Goal: Information Seeking & Learning: Learn about a topic

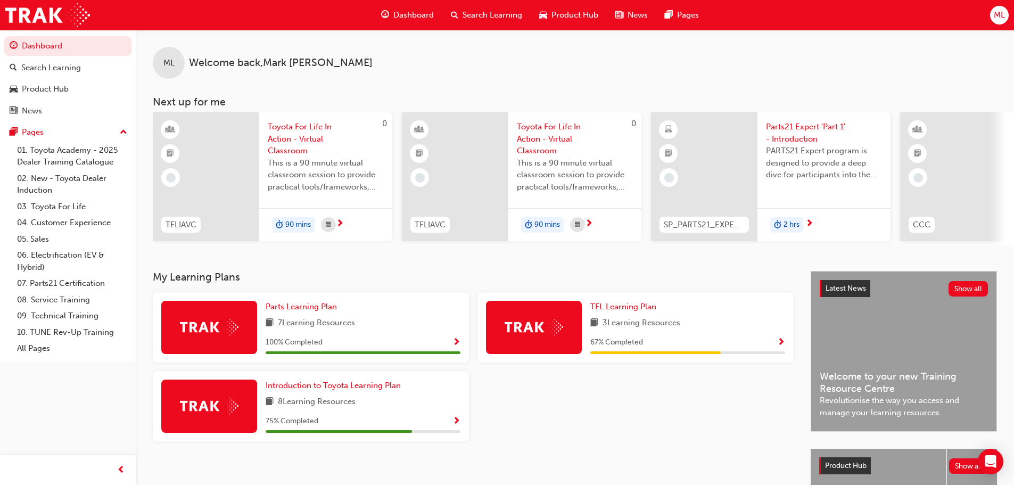
click at [485, 14] on span "Search Learning" at bounding box center [493, 15] width 60 height 12
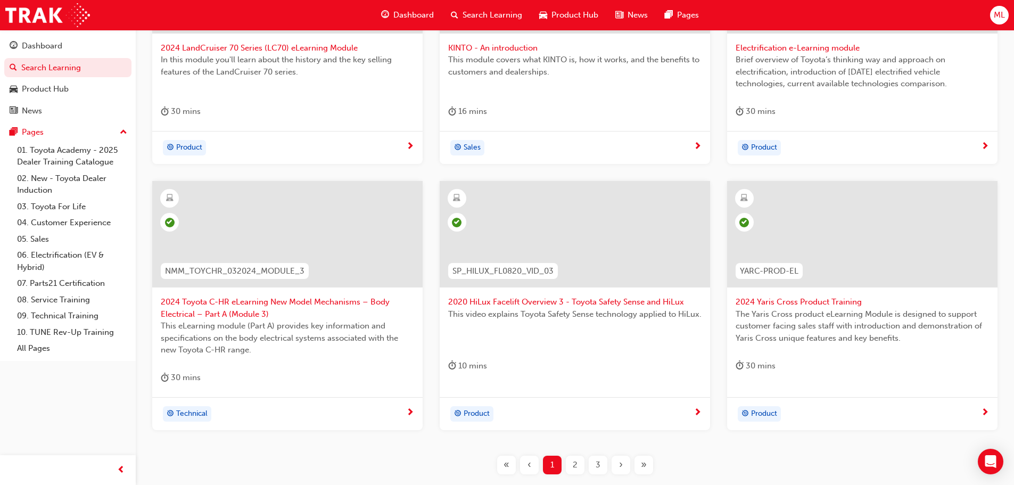
scroll to position [395, 0]
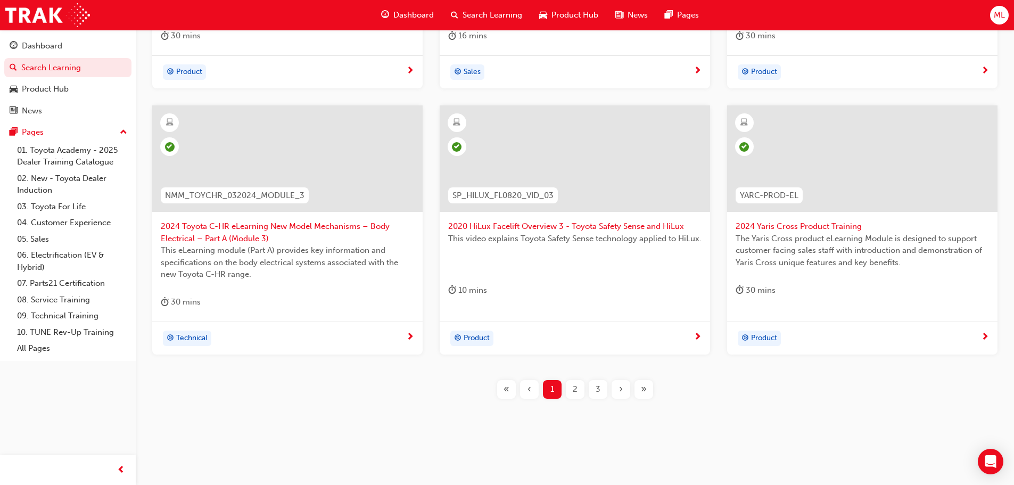
click at [573, 387] on span "2" at bounding box center [575, 389] width 5 height 12
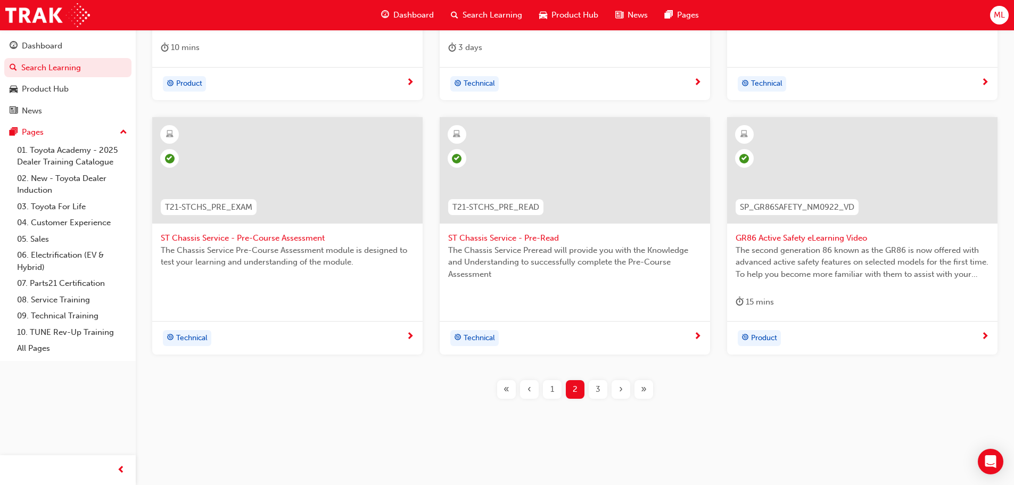
click at [599, 387] on span "3" at bounding box center [598, 389] width 5 height 12
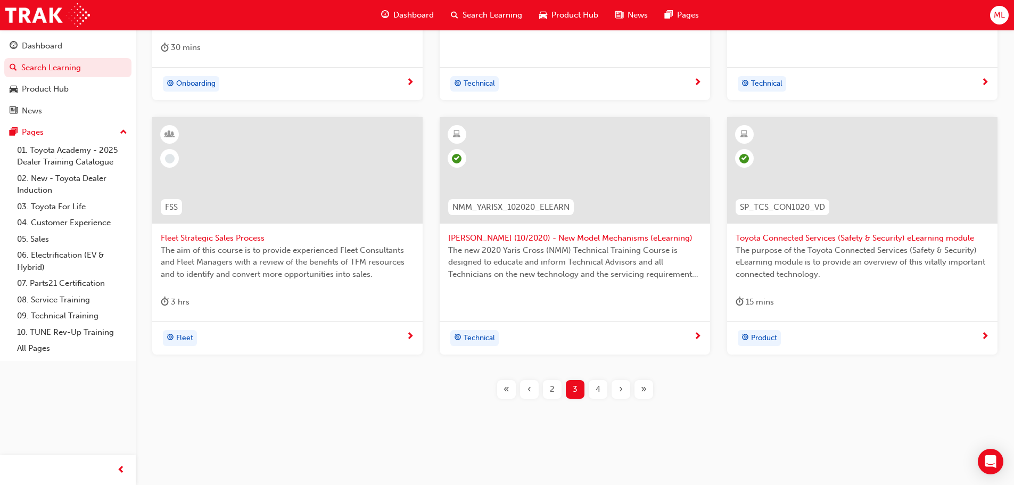
click at [599, 387] on span "4" at bounding box center [598, 389] width 5 height 12
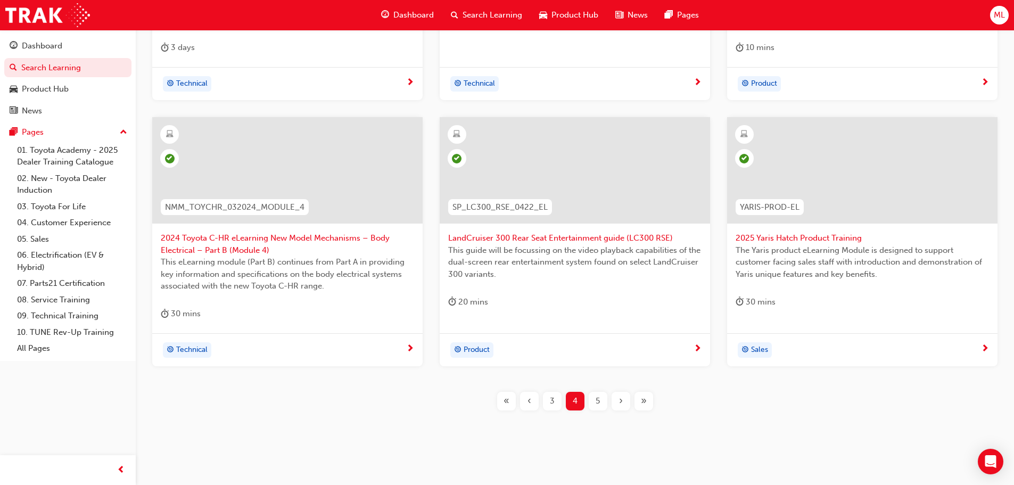
click at [600, 397] on span "5" at bounding box center [598, 401] width 4 height 12
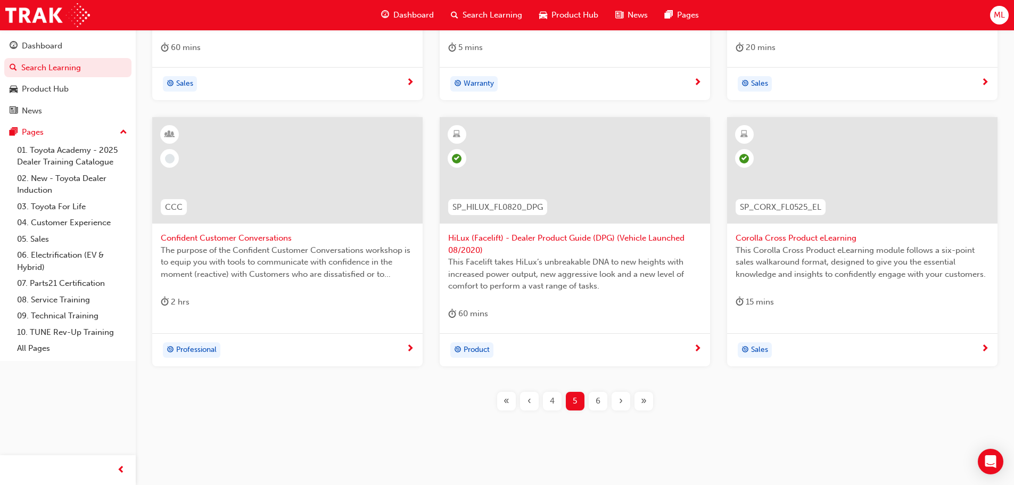
click at [600, 397] on span "6" at bounding box center [598, 401] width 5 height 12
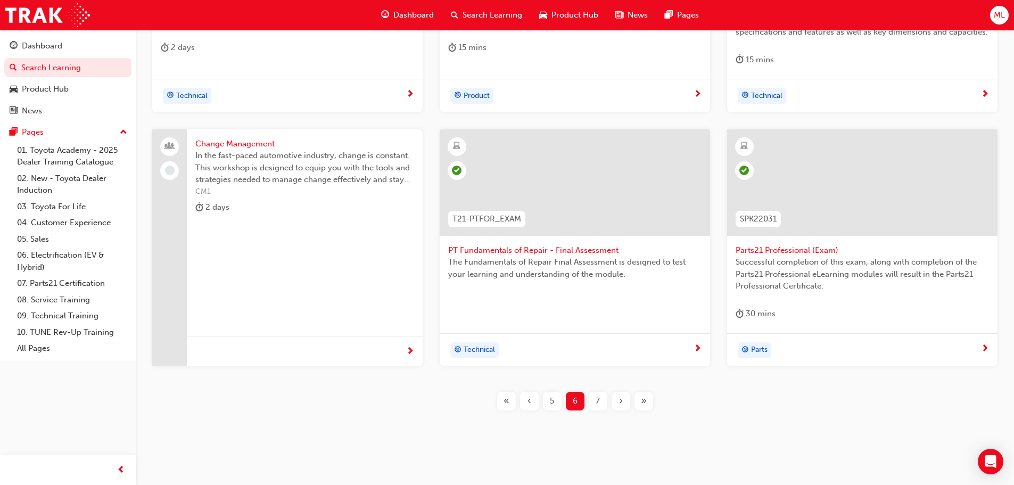
click at [600, 397] on div "7" at bounding box center [598, 401] width 19 height 19
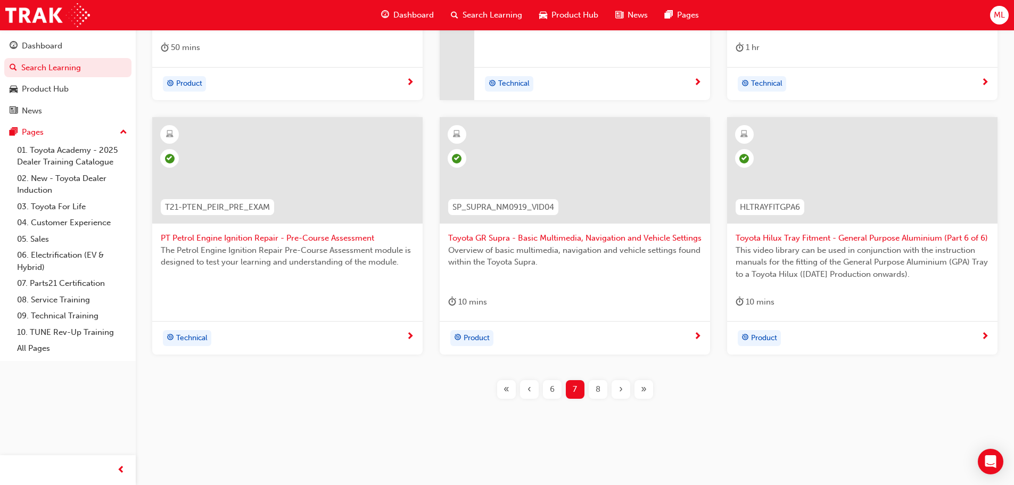
click at [594, 389] on div "8" at bounding box center [598, 389] width 19 height 19
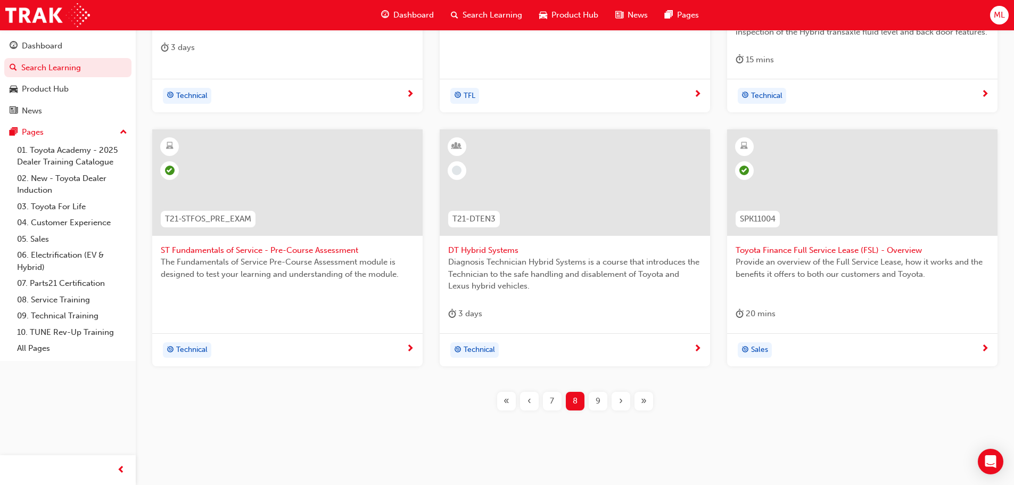
click at [597, 396] on span "9" at bounding box center [598, 401] width 5 height 12
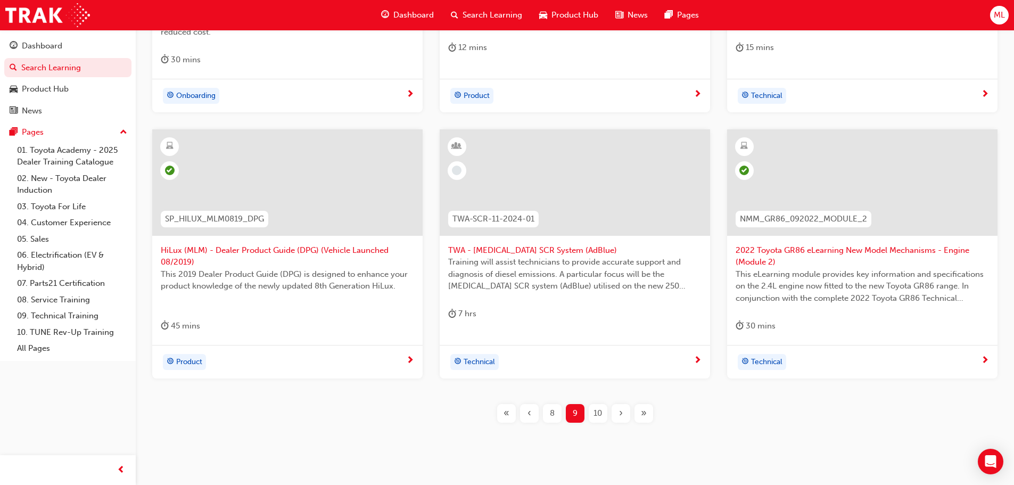
click at [600, 411] on span "10" at bounding box center [598, 413] width 9 height 12
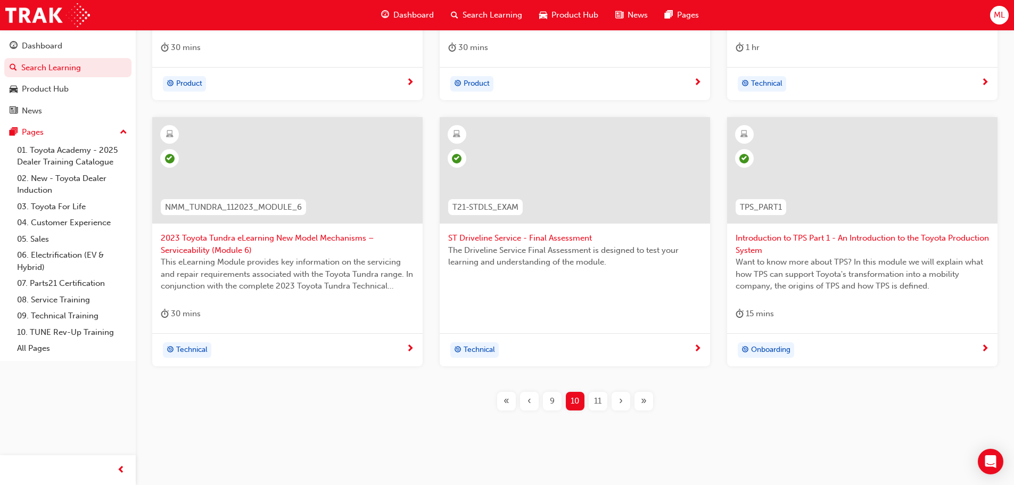
click at [596, 399] on span "11" at bounding box center [597, 401] width 7 height 12
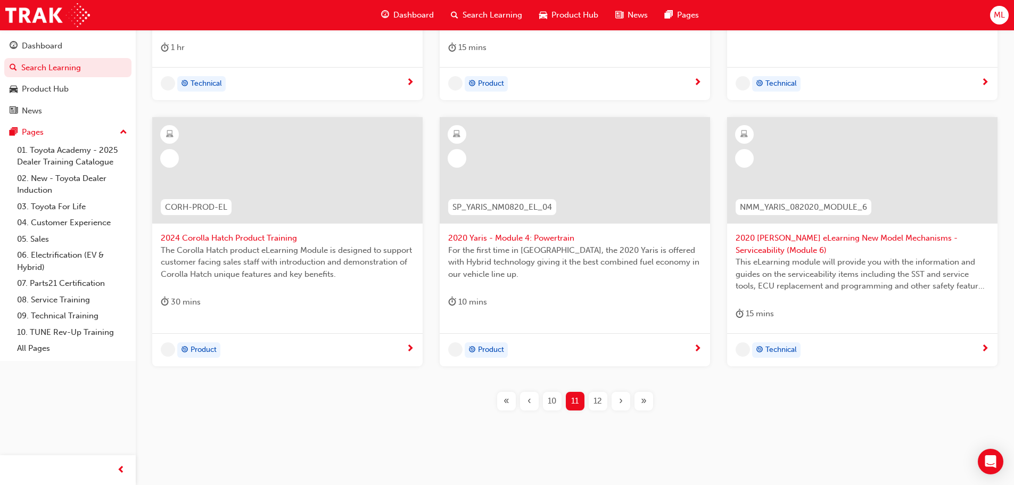
click at [596, 399] on span "12" at bounding box center [598, 401] width 9 height 12
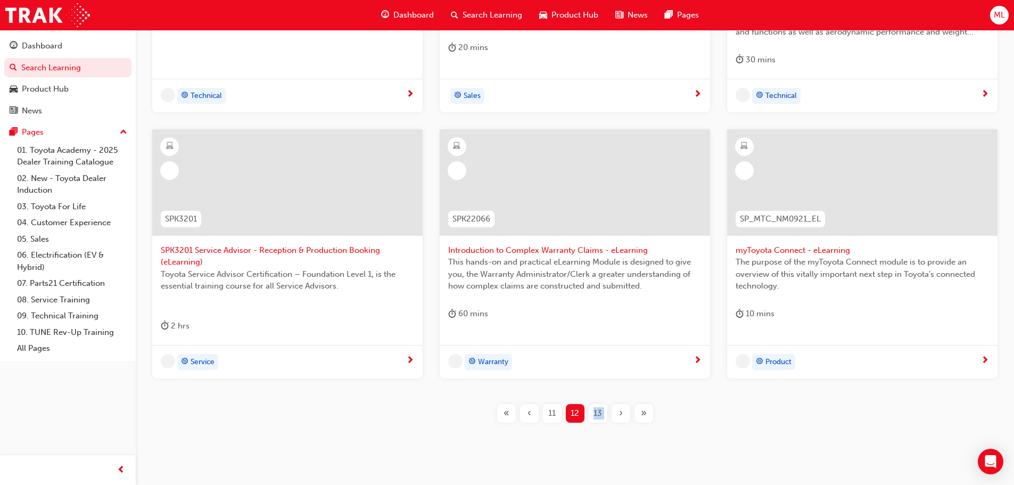
click at [596, 399] on div "T21-PTCH_SS_PRE_READ PT Steering & Suspension - Pre-Read The Steering & Suspens…" at bounding box center [575, 151] width 844 height 577
click at [598, 409] on span "13" at bounding box center [598, 413] width 9 height 12
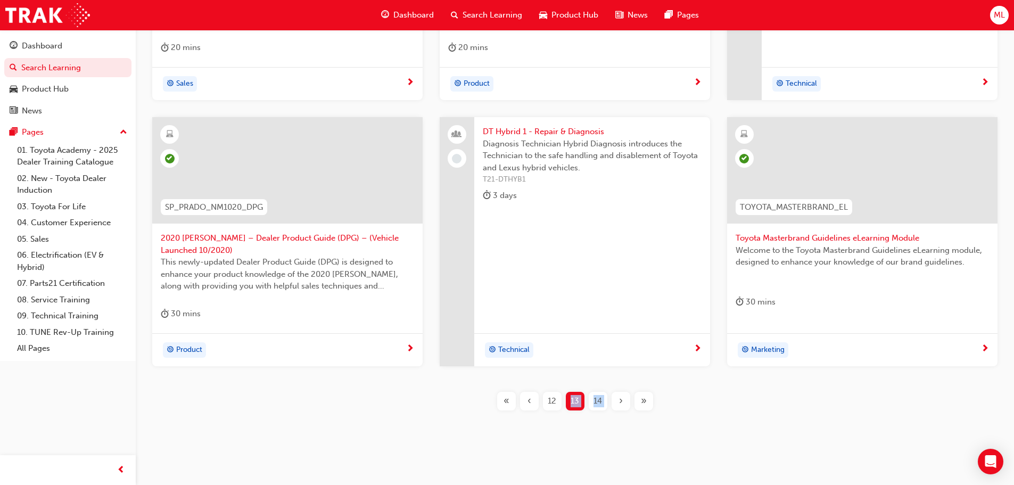
click at [598, 404] on span "14" at bounding box center [598, 401] width 9 height 12
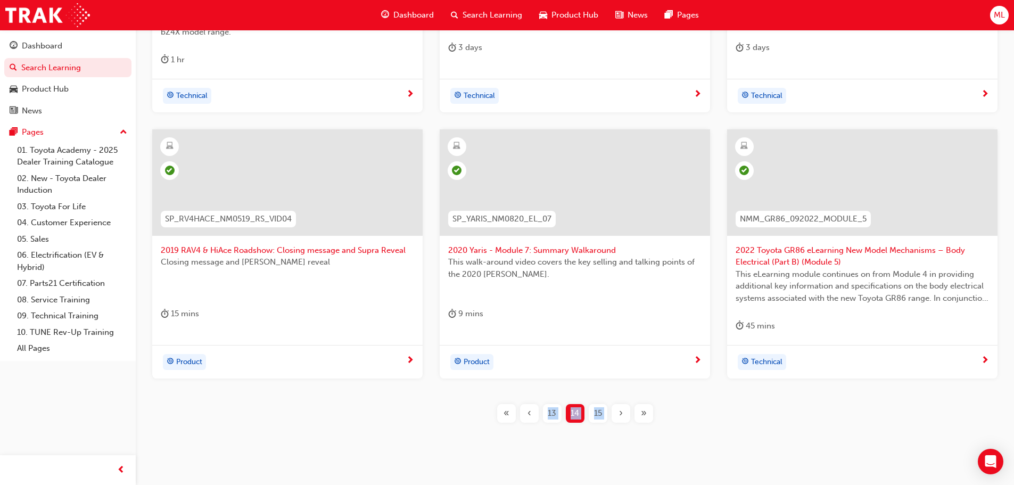
click at [601, 413] on span "15" at bounding box center [598, 413] width 8 height 12
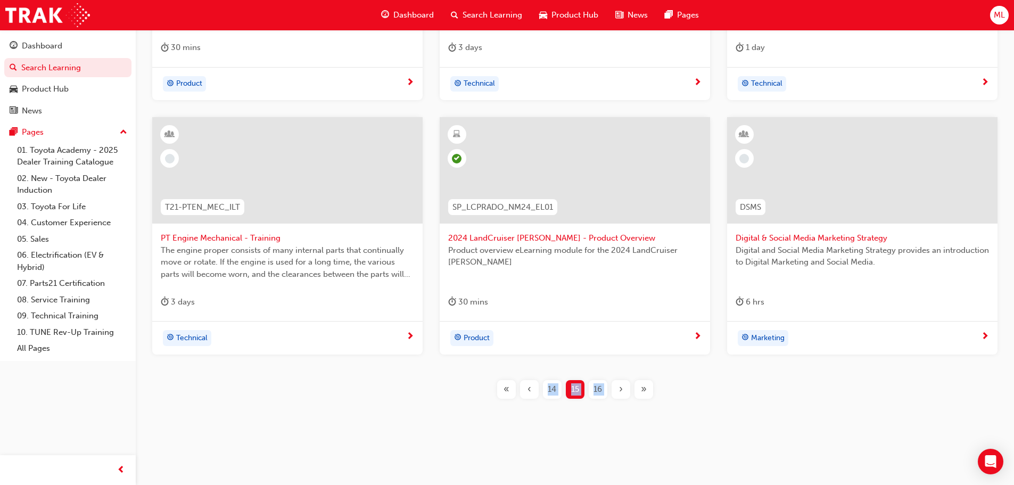
click at [596, 393] on span "16" at bounding box center [598, 389] width 9 height 12
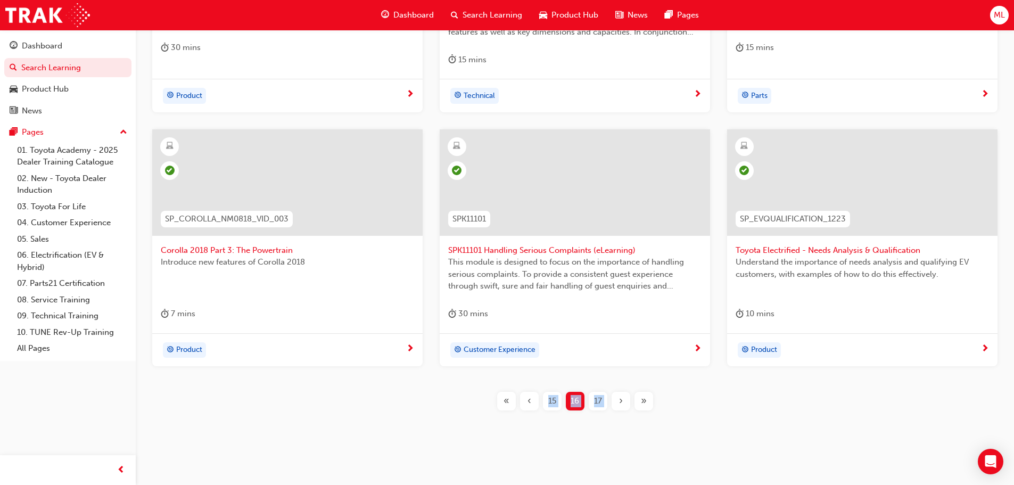
click at [598, 398] on span "17" at bounding box center [598, 401] width 8 height 12
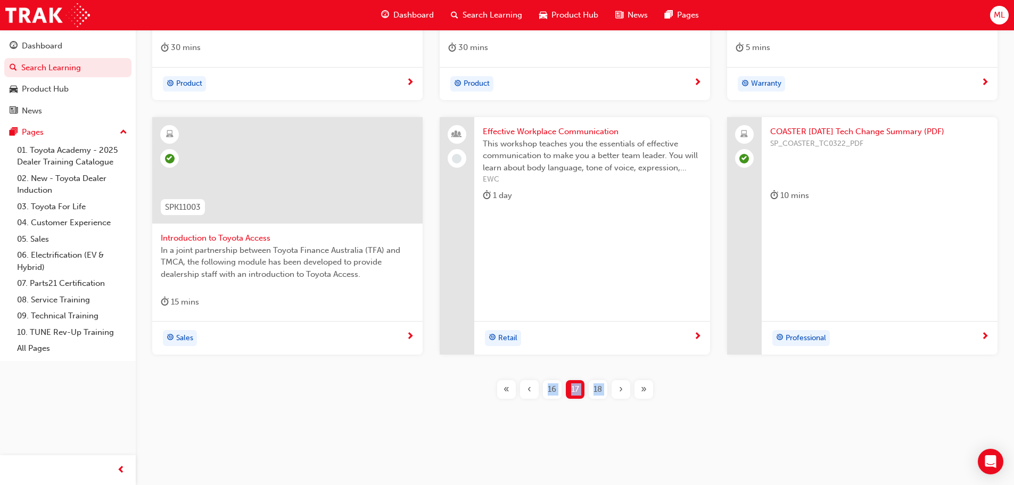
click at [597, 391] on span "18" at bounding box center [598, 389] width 9 height 12
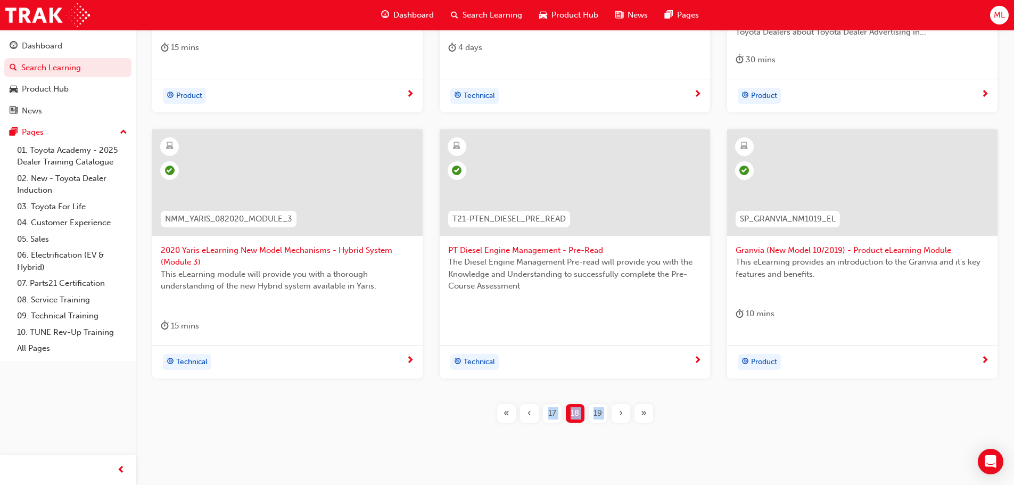
click at [600, 407] on span "19" at bounding box center [598, 413] width 9 height 12
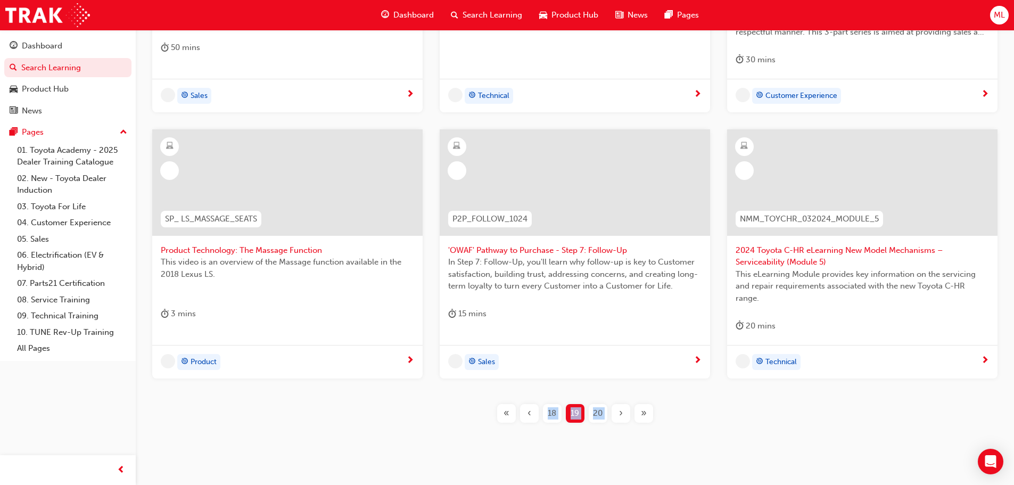
click at [594, 401] on div "TFAOL TFA Operating Lease Module The purpose of this module is to explore the i…" at bounding box center [575, 151] width 844 height 577
click at [601, 410] on span "20" at bounding box center [598, 413] width 10 height 12
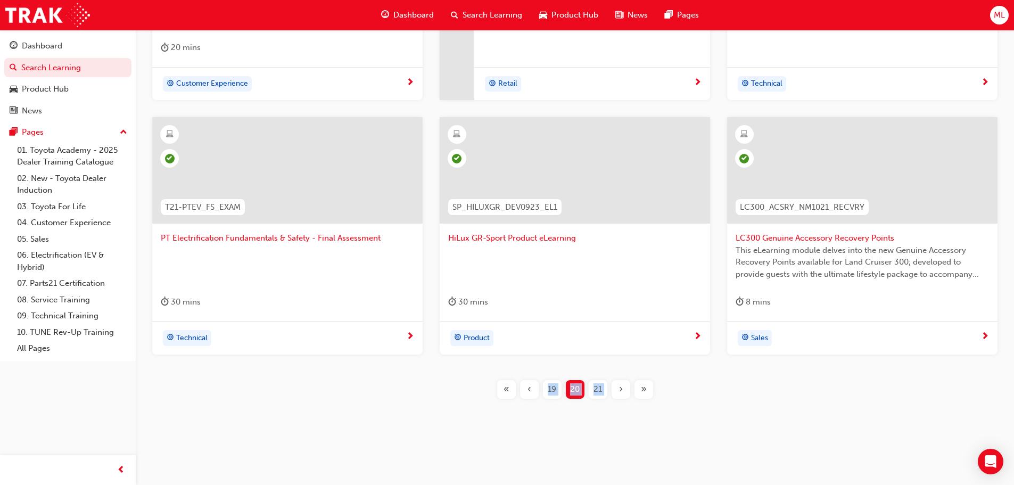
click at [597, 391] on span "21" at bounding box center [598, 389] width 9 height 12
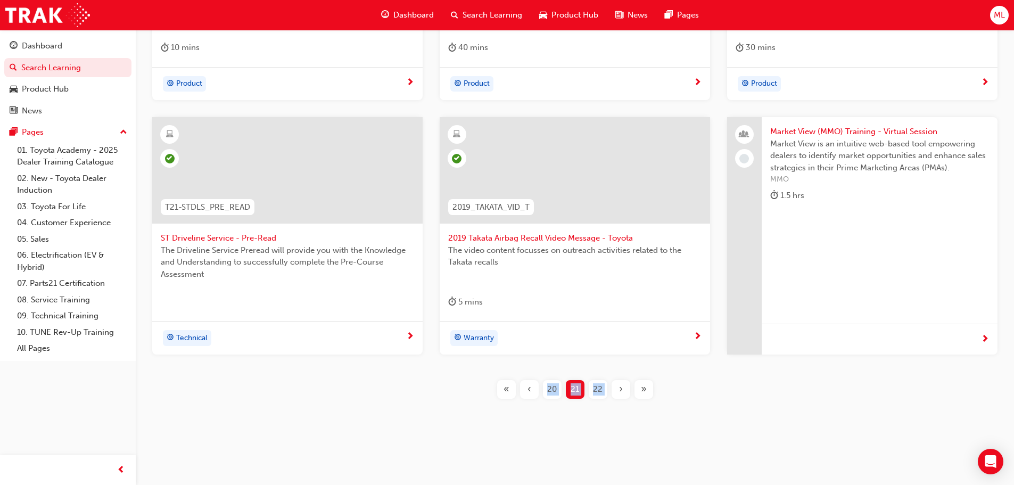
click at [596, 390] on span "22" at bounding box center [598, 389] width 10 height 12
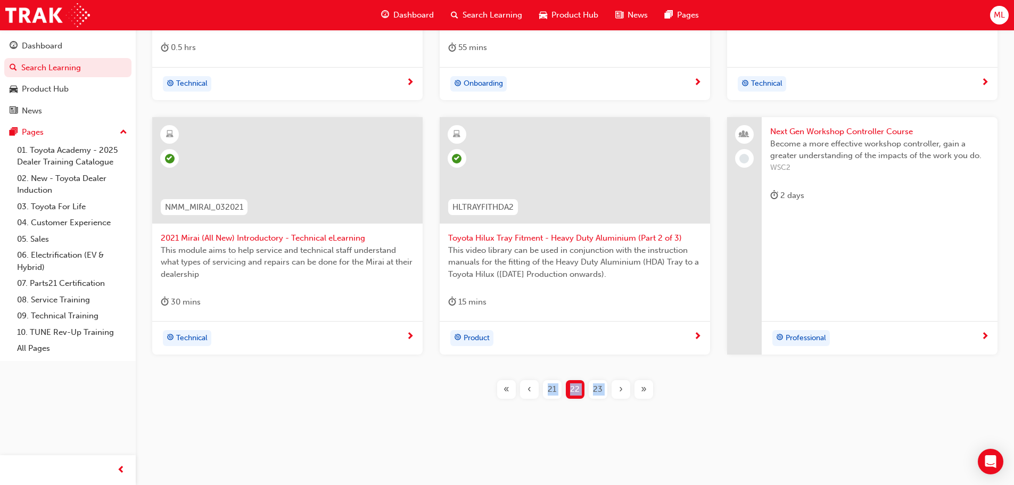
click at [596, 390] on span "23" at bounding box center [598, 389] width 10 height 12
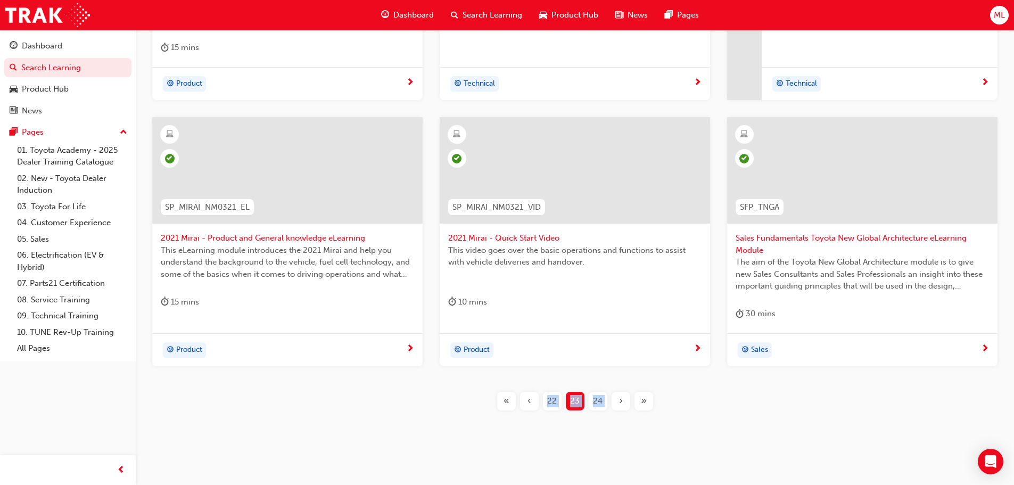
click at [599, 397] on span "24" at bounding box center [598, 401] width 10 height 12
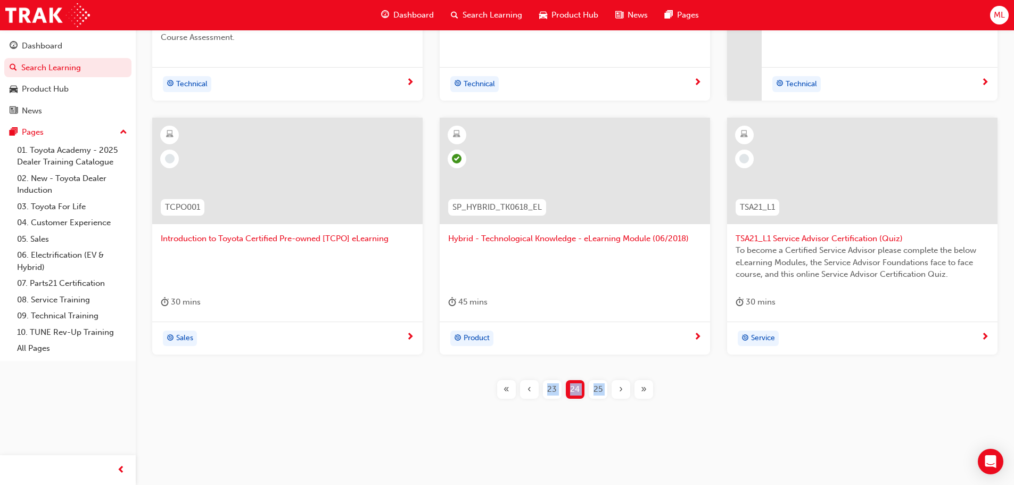
click at [596, 390] on span "25" at bounding box center [598, 389] width 9 height 12
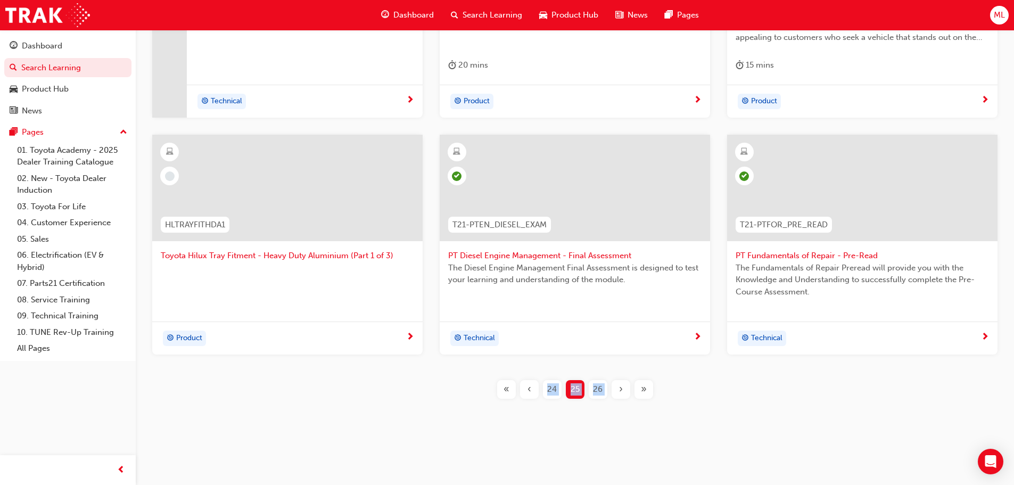
click at [596, 390] on span "26" at bounding box center [598, 389] width 10 height 12
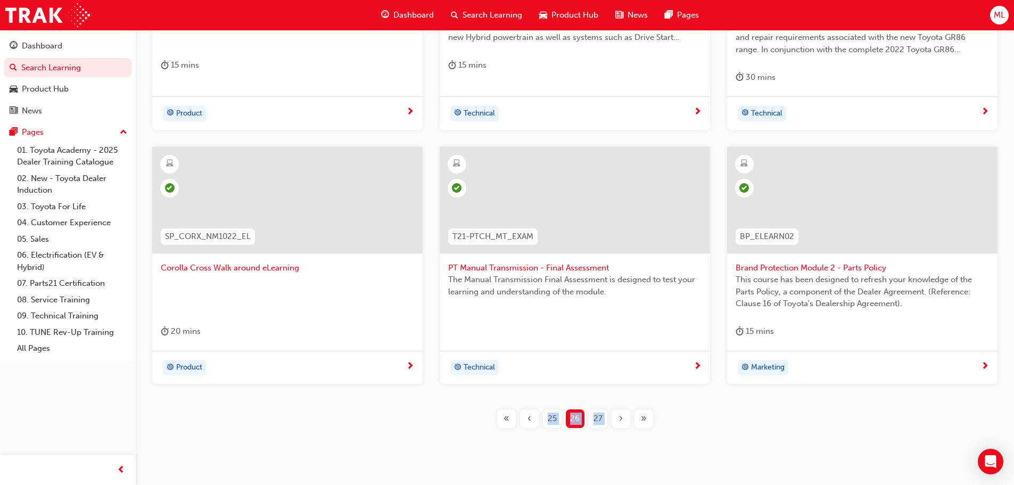
click at [595, 417] on span "27" at bounding box center [598, 419] width 9 height 12
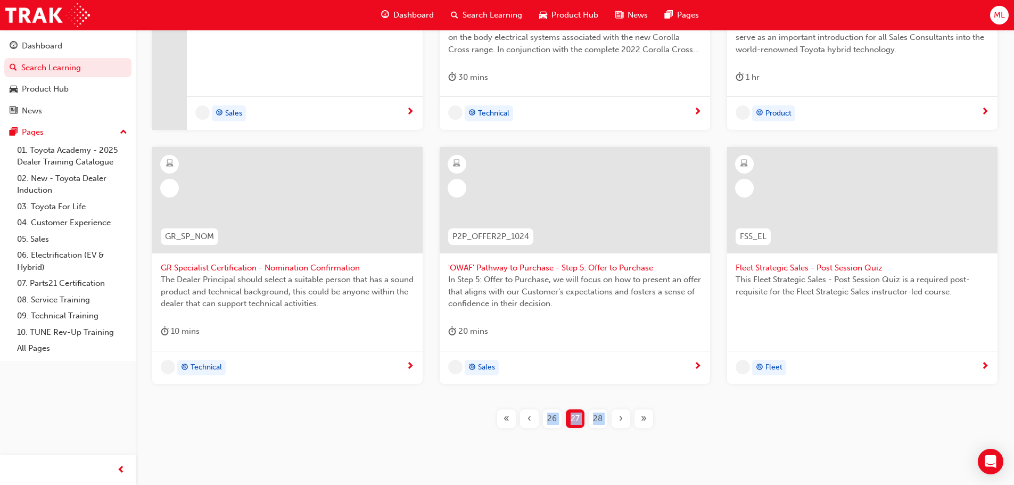
click at [595, 408] on div "Toyota Electrified: Charging Demonstration best practice video Video highlighti…" at bounding box center [575, 163] width 844 height 565
click at [597, 416] on span "28" at bounding box center [598, 419] width 10 height 12
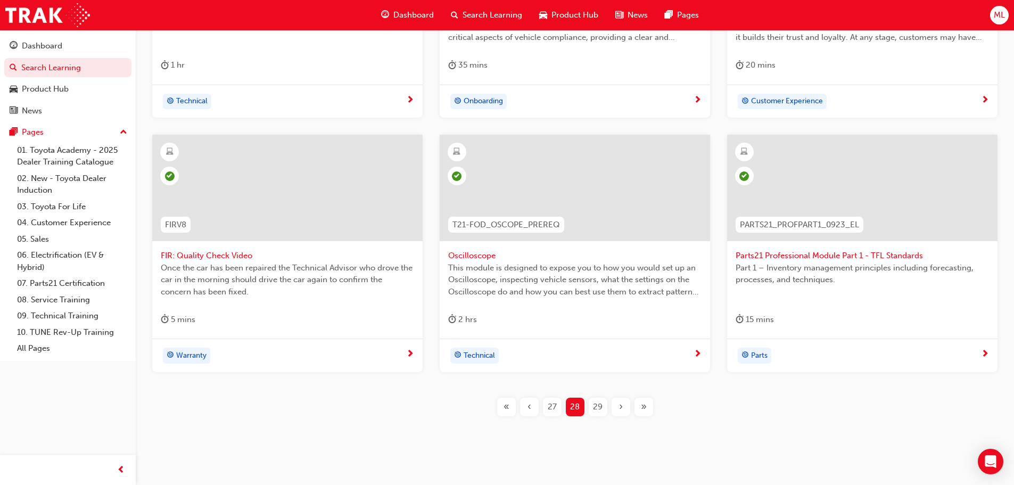
click at [601, 405] on span "29" at bounding box center [598, 407] width 10 height 12
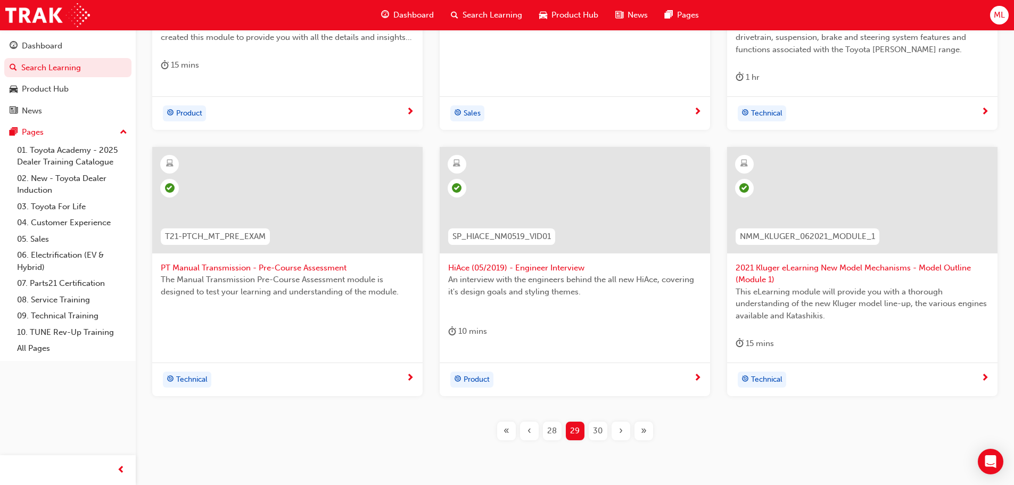
click at [599, 425] on span "30" at bounding box center [598, 431] width 10 height 12
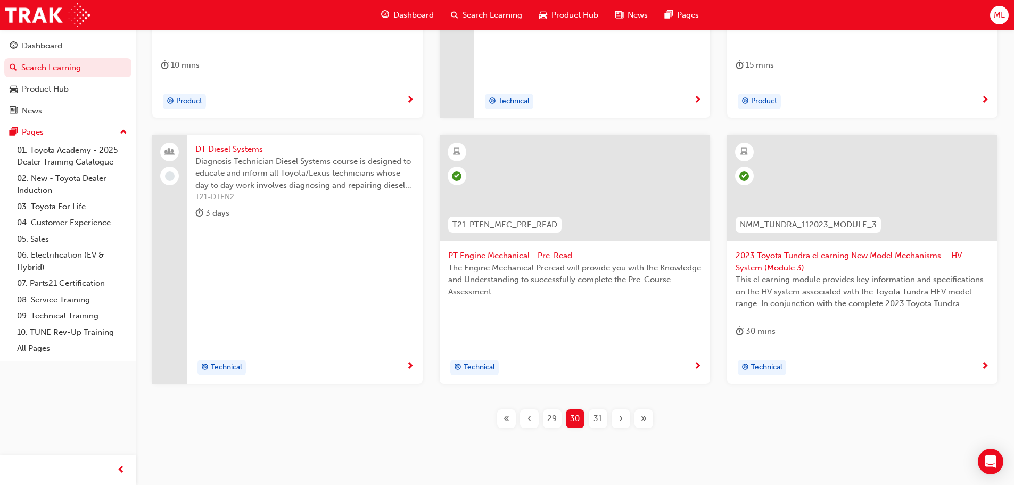
click at [599, 414] on span "31" at bounding box center [598, 419] width 9 height 12
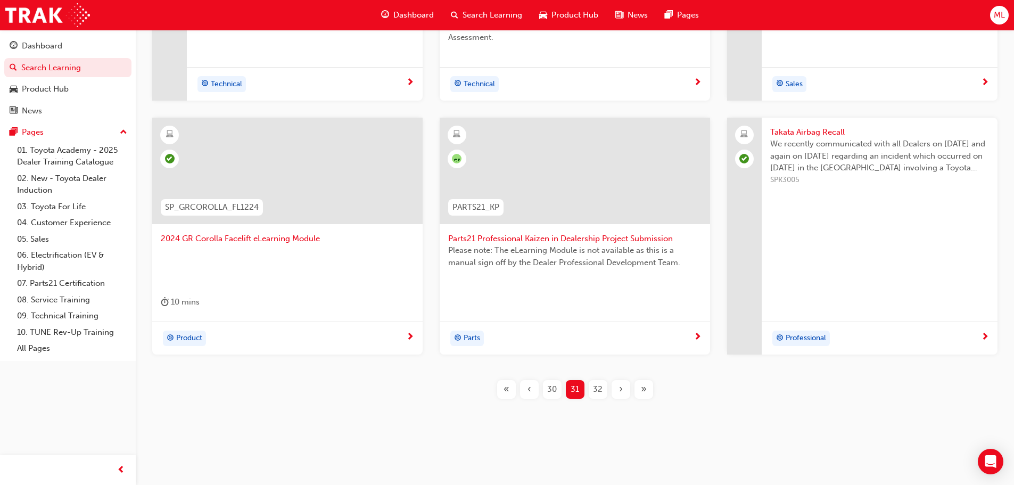
click at [597, 390] on span "32" at bounding box center [598, 389] width 10 height 12
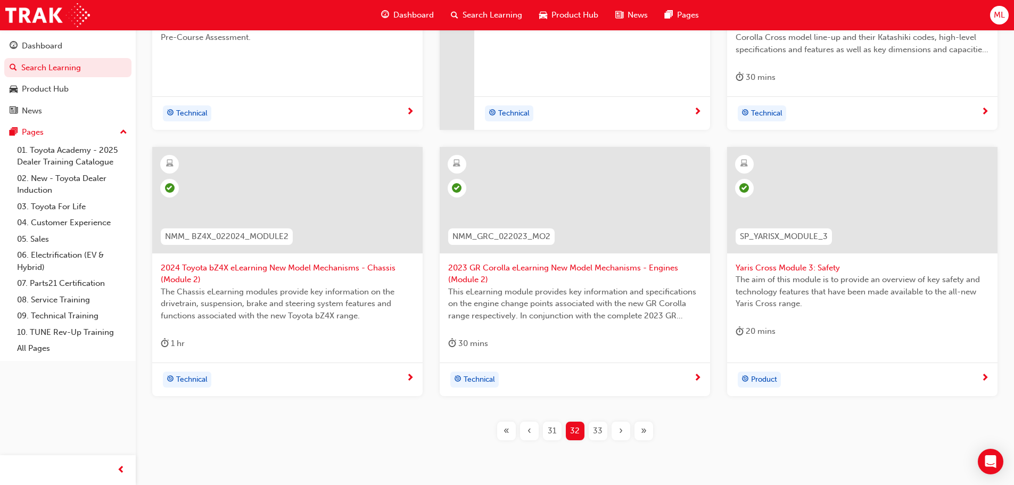
click at [601, 427] on span "33" at bounding box center [598, 431] width 10 height 12
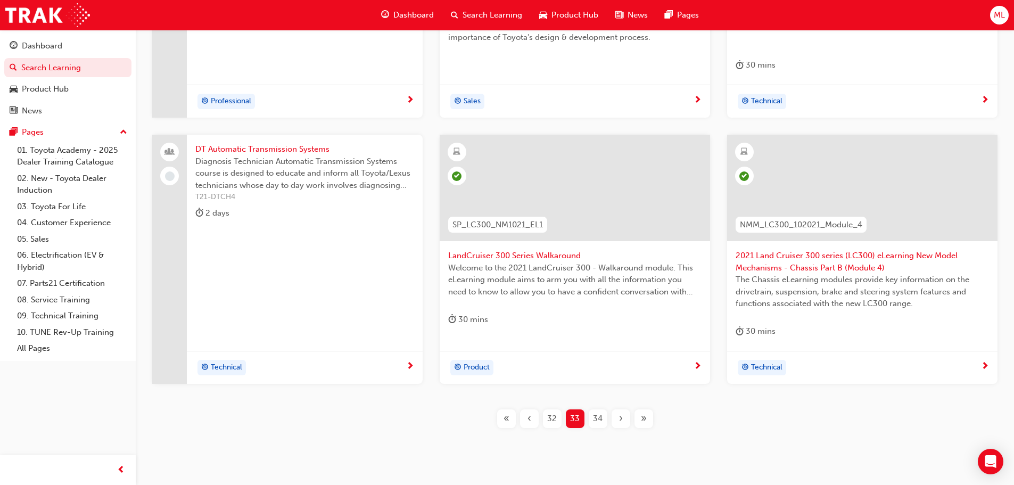
click at [601, 421] on span "34" at bounding box center [598, 419] width 10 height 12
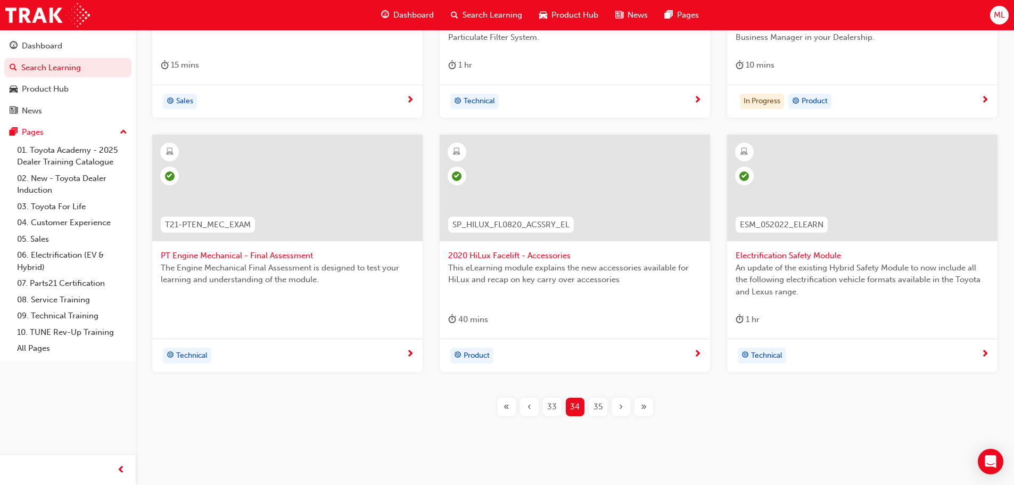
click at [599, 412] on span "35" at bounding box center [598, 407] width 9 height 12
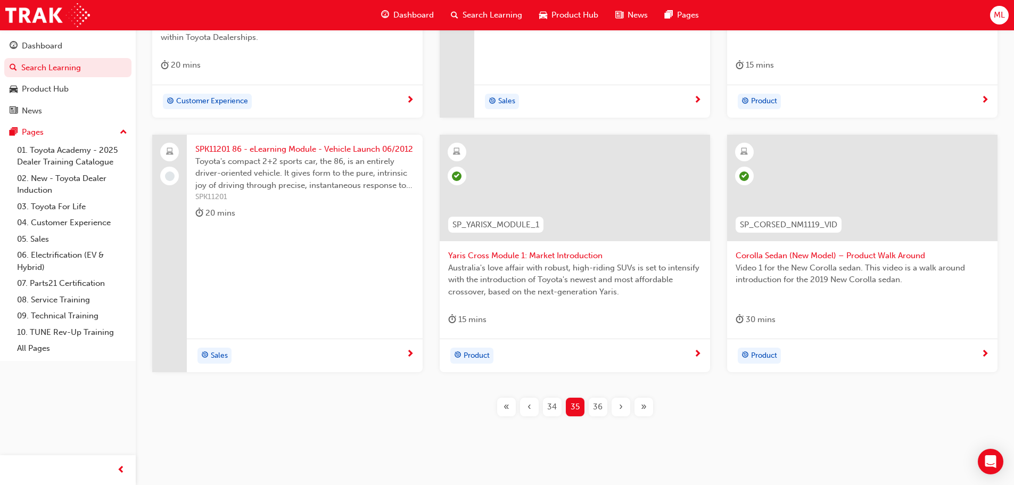
click at [599, 408] on span "36" at bounding box center [598, 407] width 10 height 12
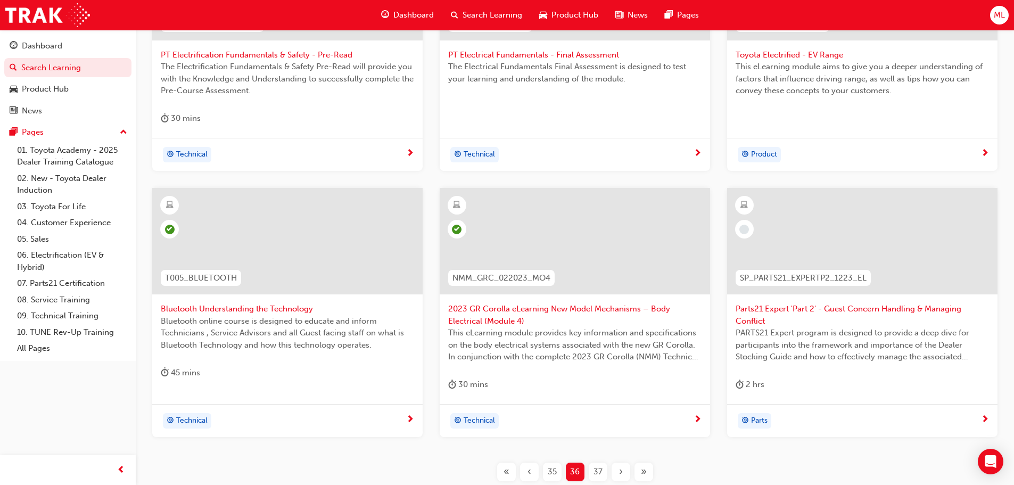
scroll to position [366, 0]
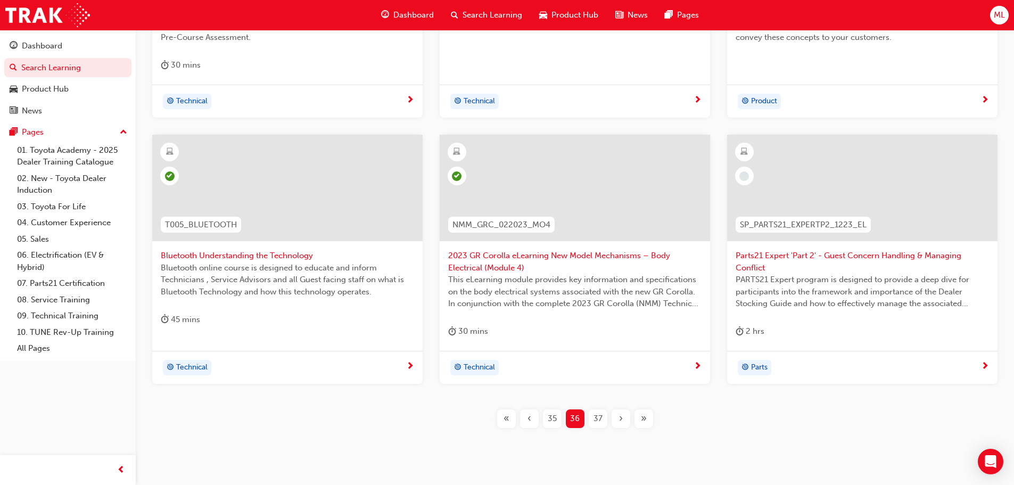
click at [601, 417] on span "37" at bounding box center [598, 419] width 9 height 12
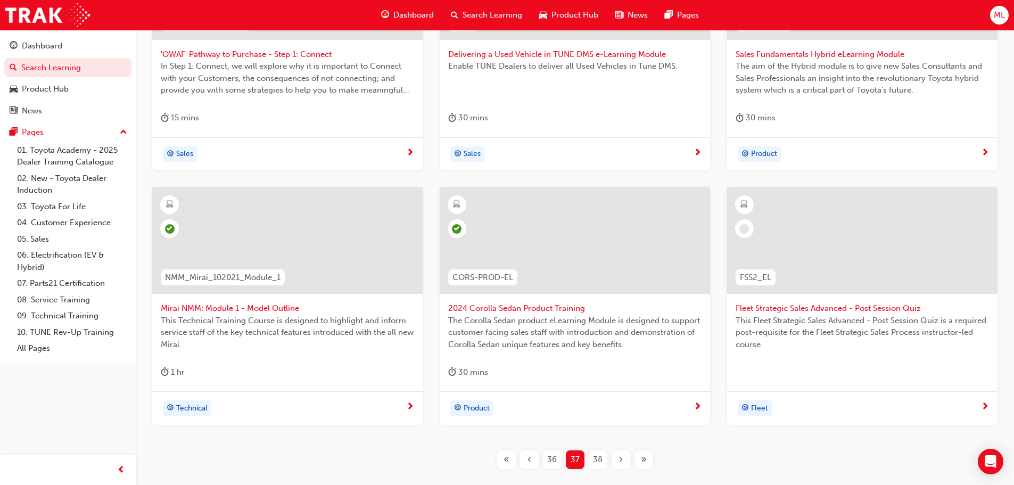
scroll to position [366, 0]
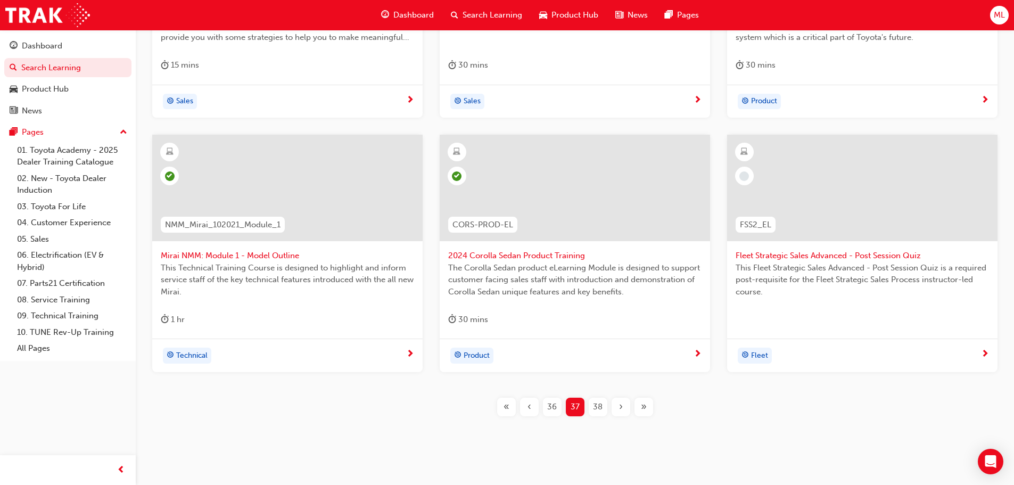
click at [599, 408] on span "38" at bounding box center [598, 407] width 10 height 12
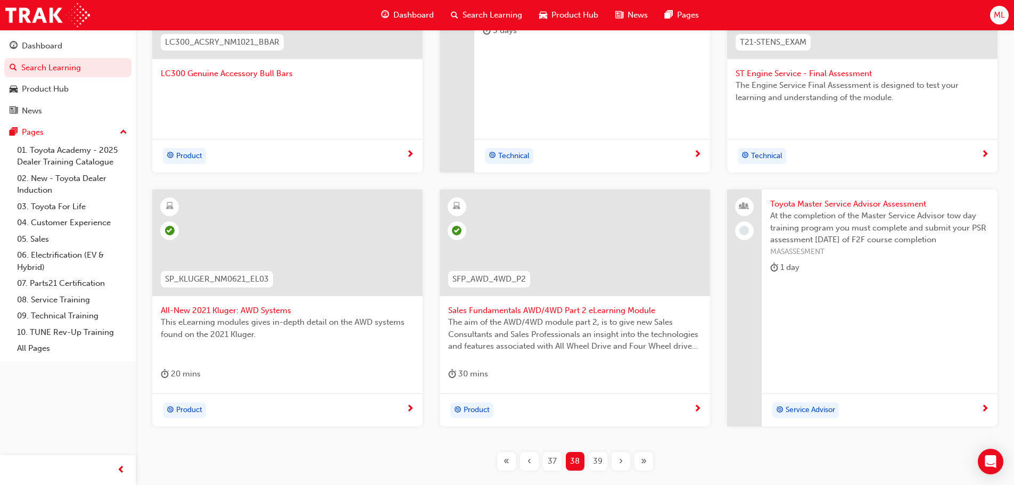
scroll to position [313, 0]
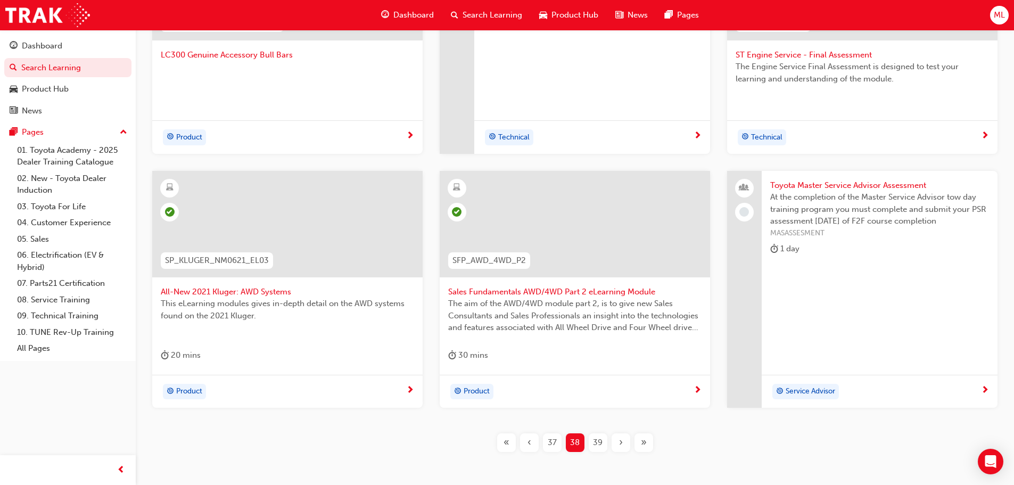
click at [596, 440] on span "39" at bounding box center [598, 443] width 10 height 12
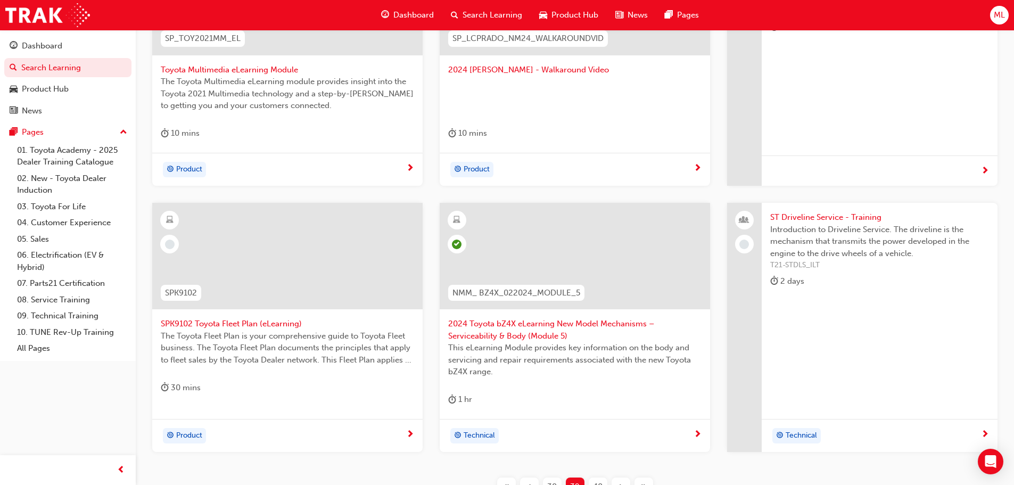
scroll to position [313, 0]
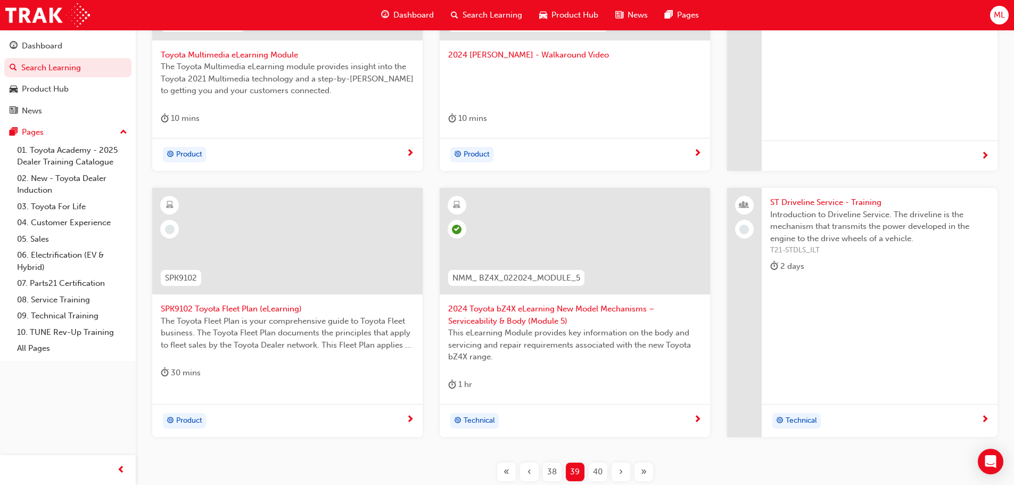
click at [597, 474] on span "40" at bounding box center [598, 472] width 10 height 12
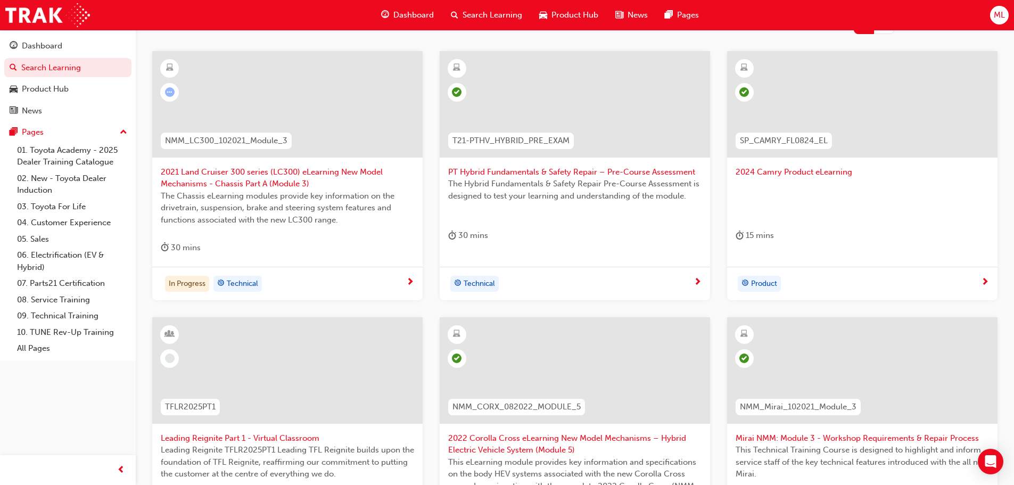
scroll to position [100, 0]
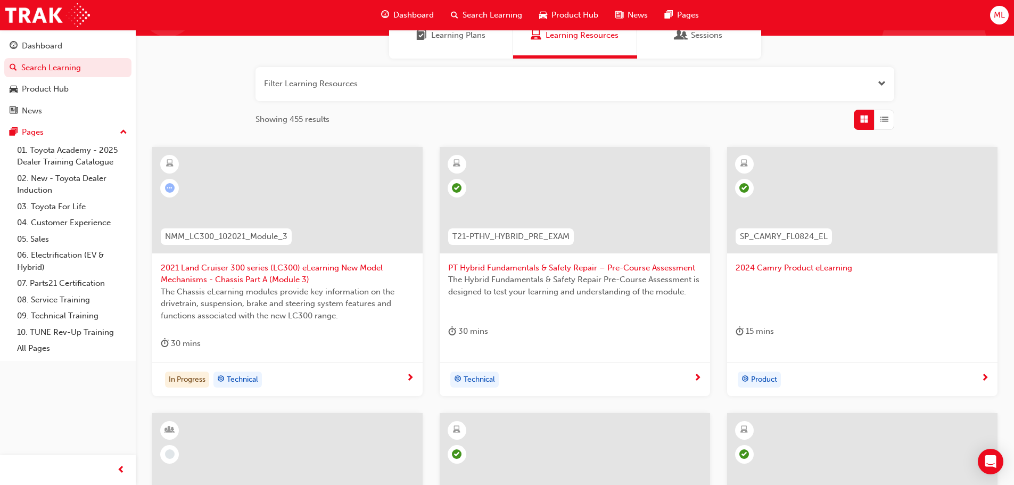
click at [249, 266] on span "2021 Land Cruiser 300 series (LC300) eLearning New Model Mechanisms - Chassis P…" at bounding box center [287, 274] width 253 height 24
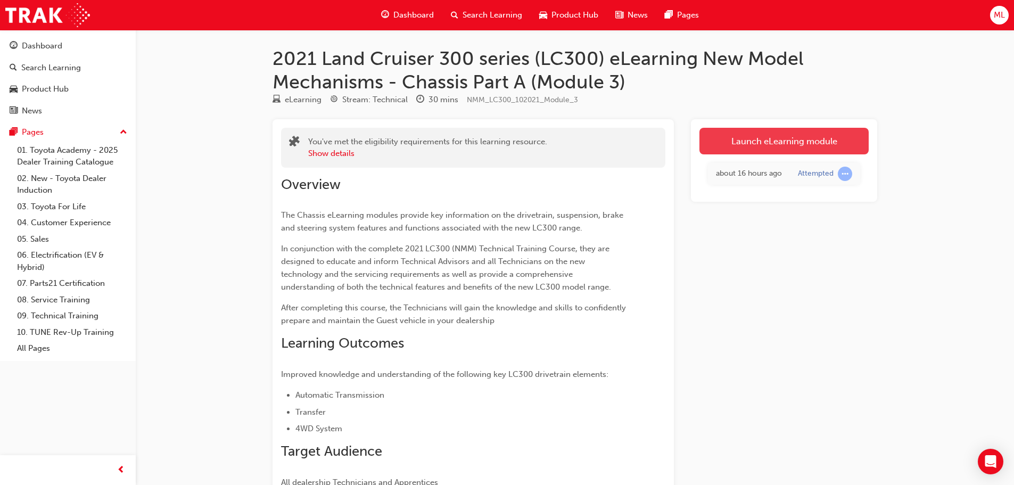
click at [801, 135] on link "Launch eLearning module" at bounding box center [784, 141] width 169 height 27
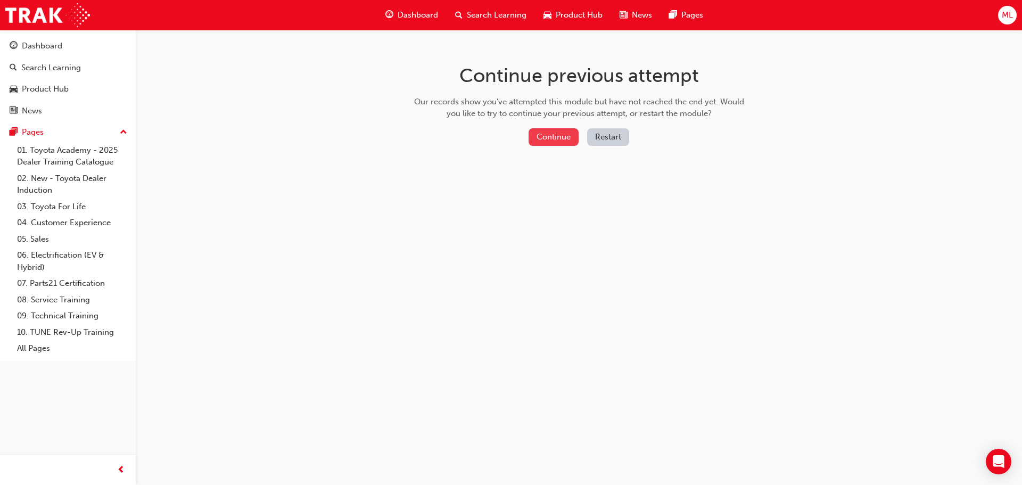
click at [553, 132] on button "Continue" at bounding box center [554, 137] width 50 height 18
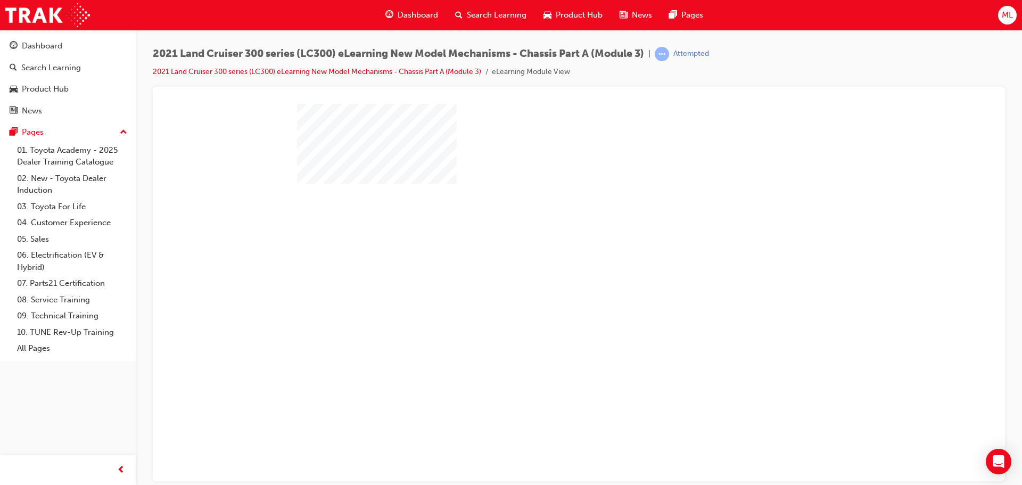
click at [548, 261] on div "play" at bounding box center [548, 261] width 0 height 0
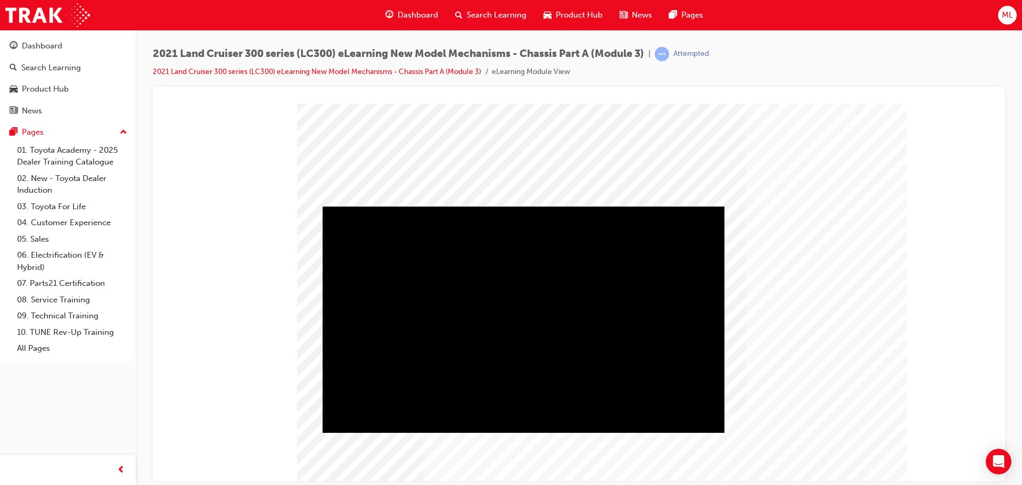
scroll to position [38, 0]
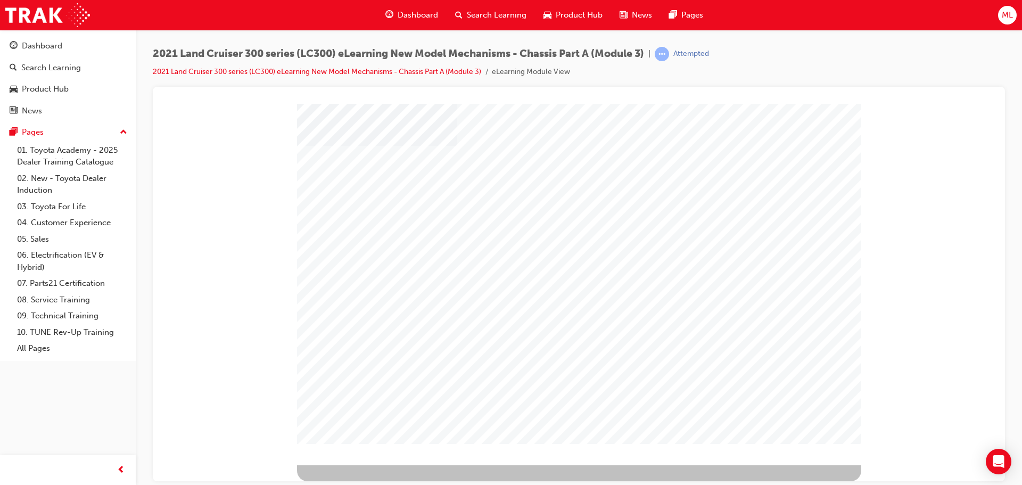
scroll to position [0, 0]
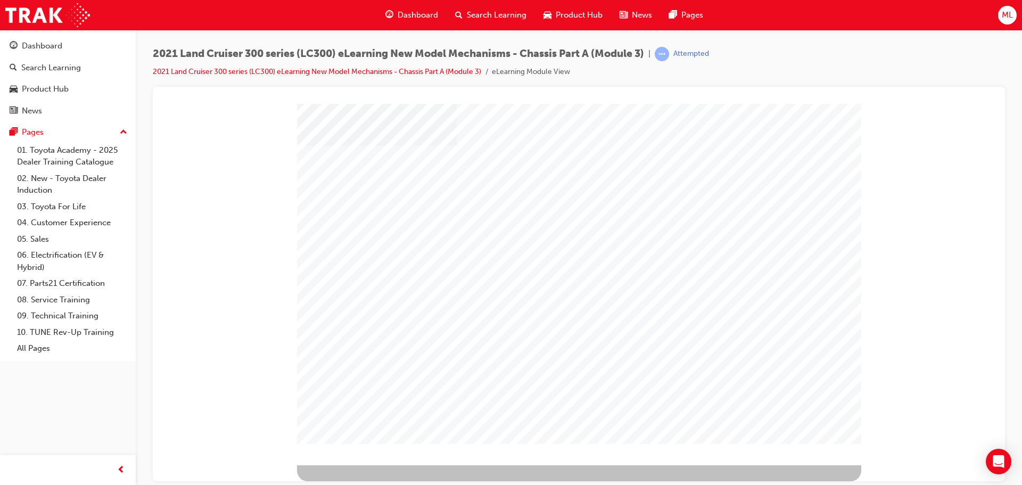
click at [273, 70] on div at bounding box center [579, 70] width 827 height 0
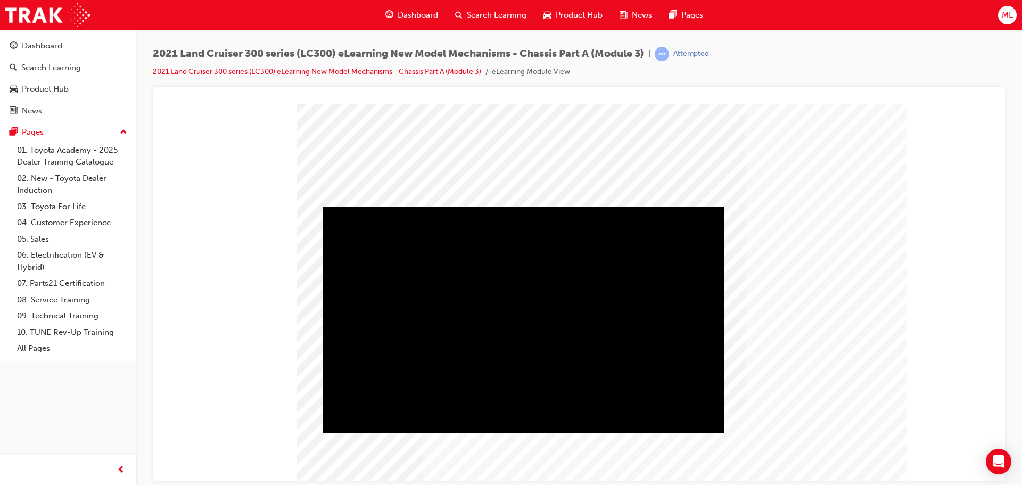
click at [524, 206] on div "Play" at bounding box center [524, 206] width 402 height 0
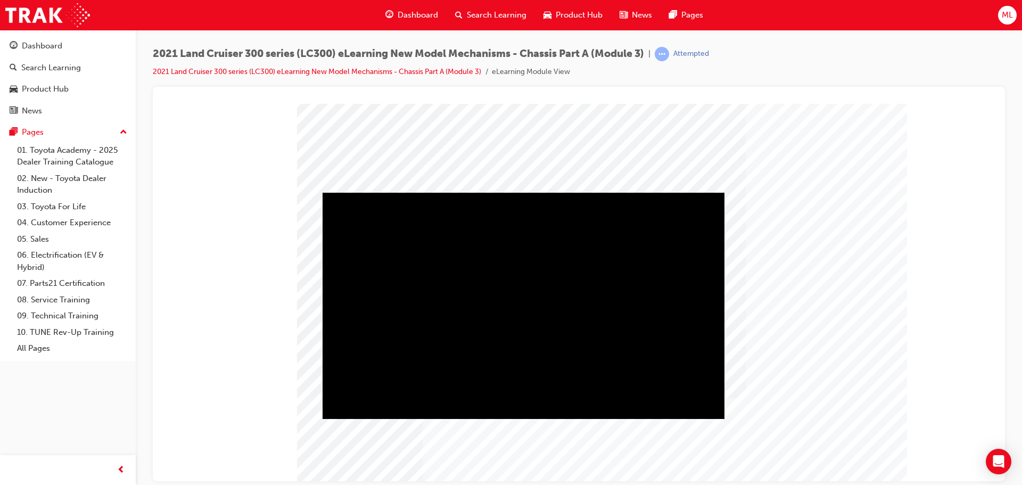
scroll to position [38, 0]
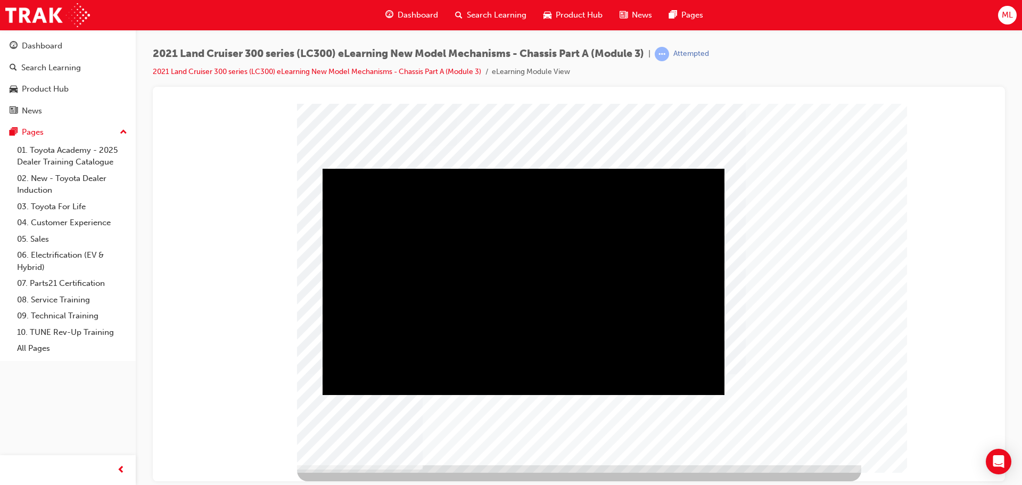
click at [353, 168] on div "Play" at bounding box center [524, 168] width 402 height 0
click at [475, 168] on div "Video" at bounding box center [442, 168] width 238 height 0
click at [352, 168] on div "Play" at bounding box center [524, 168] width 402 height 0
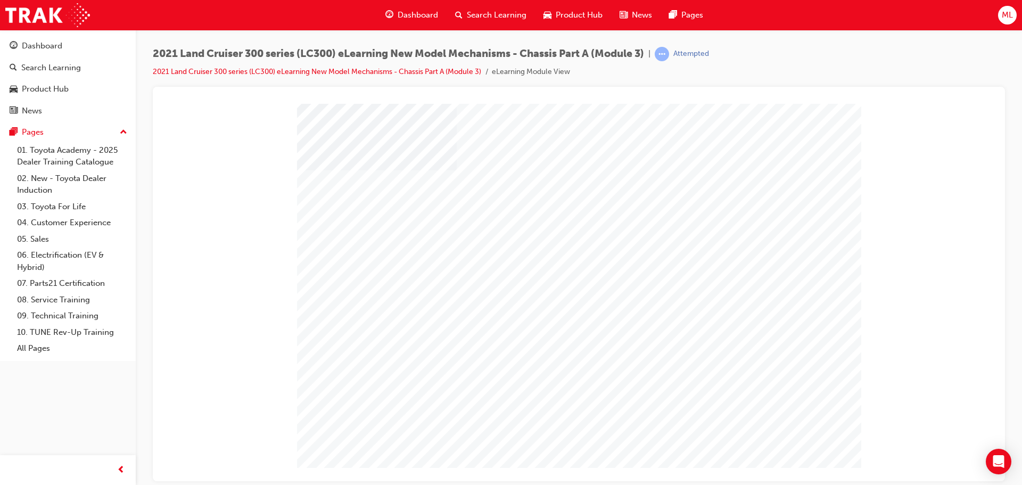
scroll to position [0, 0]
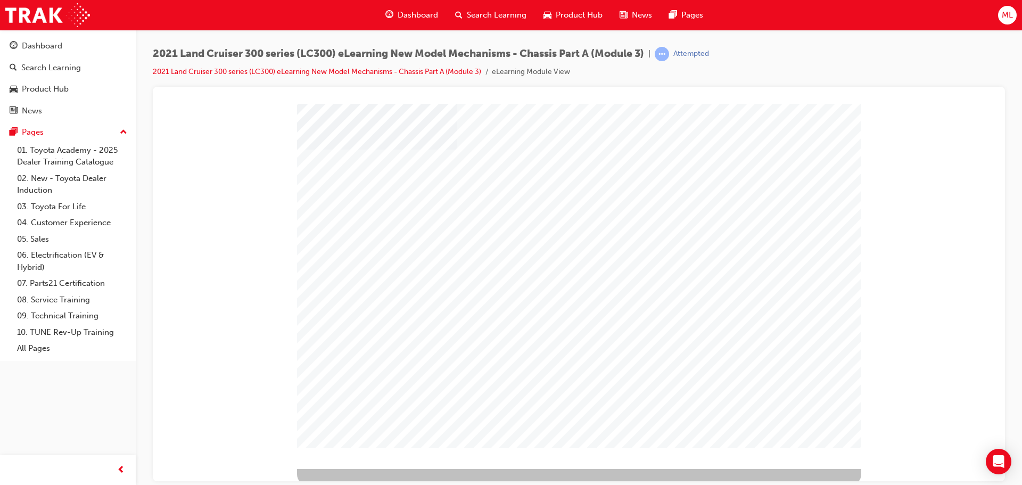
scroll to position [38, 0]
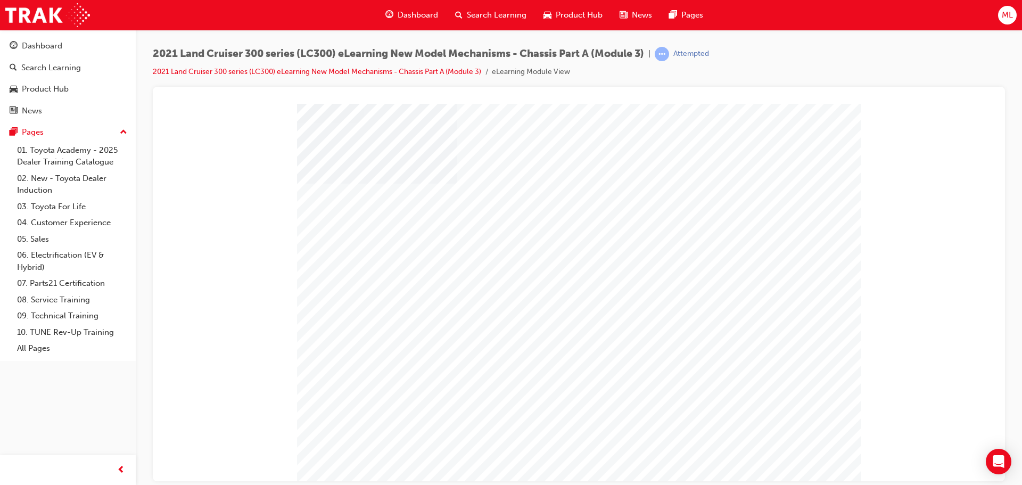
click at [245, 108] on div at bounding box center [579, 108] width 827 height 0
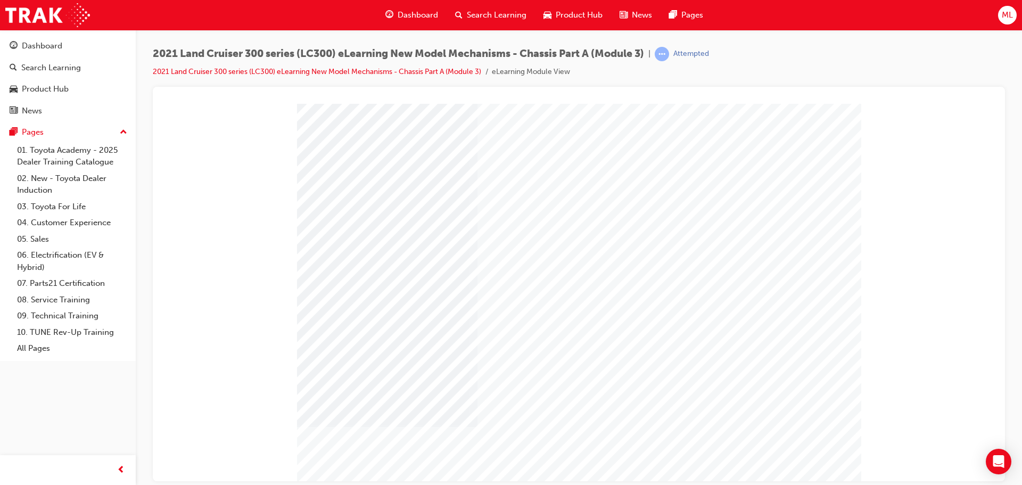
scroll to position [38, 0]
